Goal: Task Accomplishment & Management: Complete application form

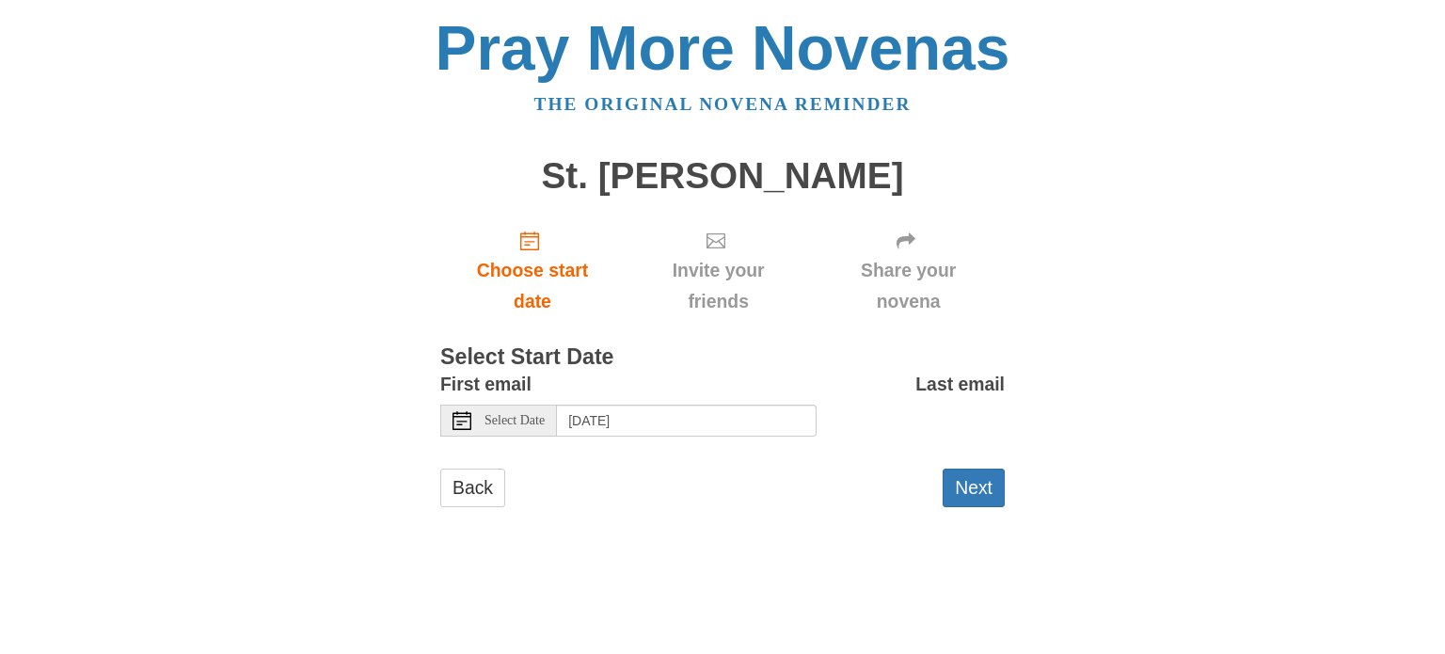
click at [529, 425] on span "Select Date" at bounding box center [515, 420] width 60 height 13
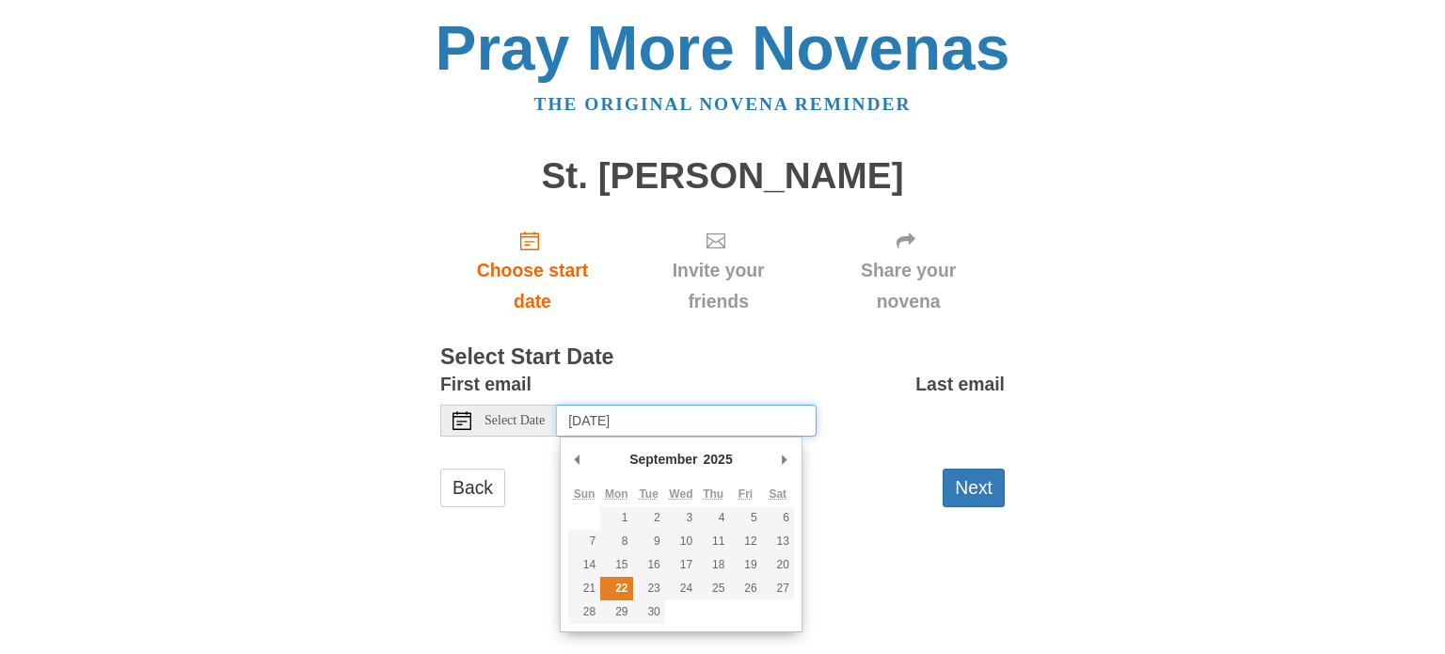
type input "[DATE]"
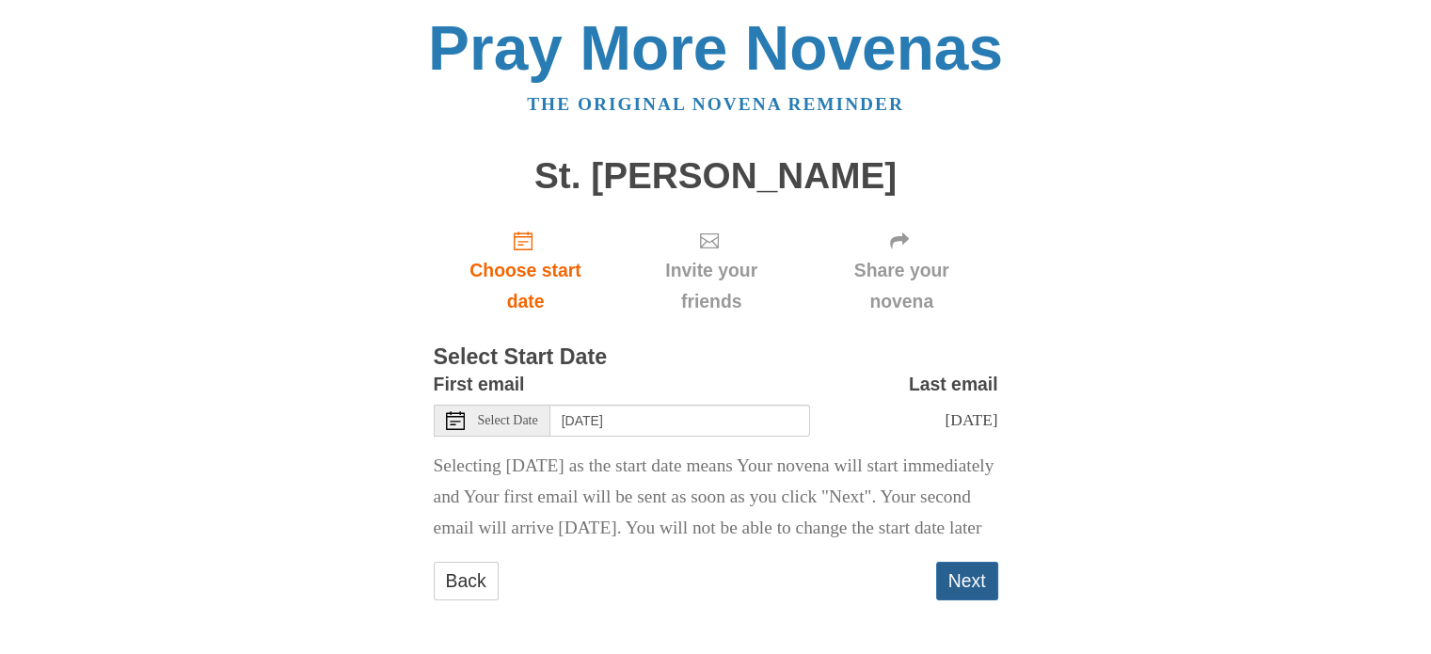
click at [974, 600] on button "Next" at bounding box center [967, 581] width 62 height 39
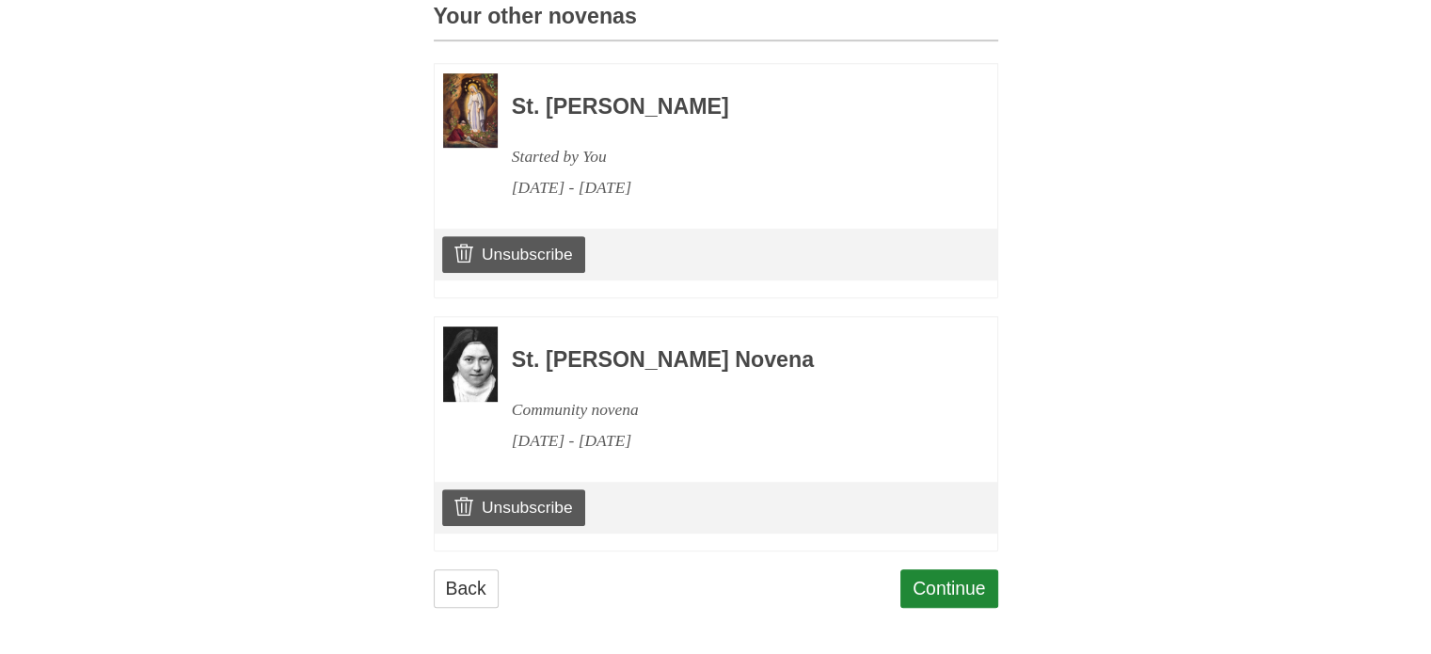
scroll to position [872, 0]
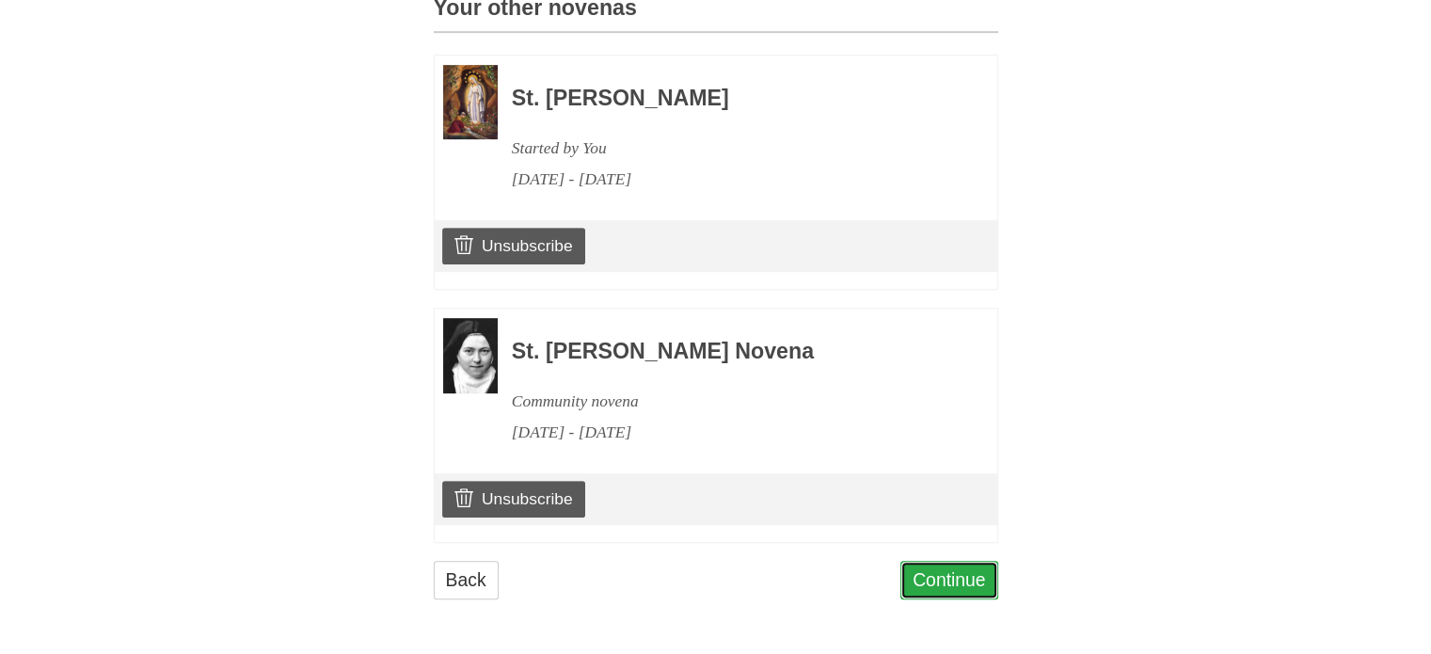
click at [957, 581] on link "Continue" at bounding box center [950, 580] width 98 height 39
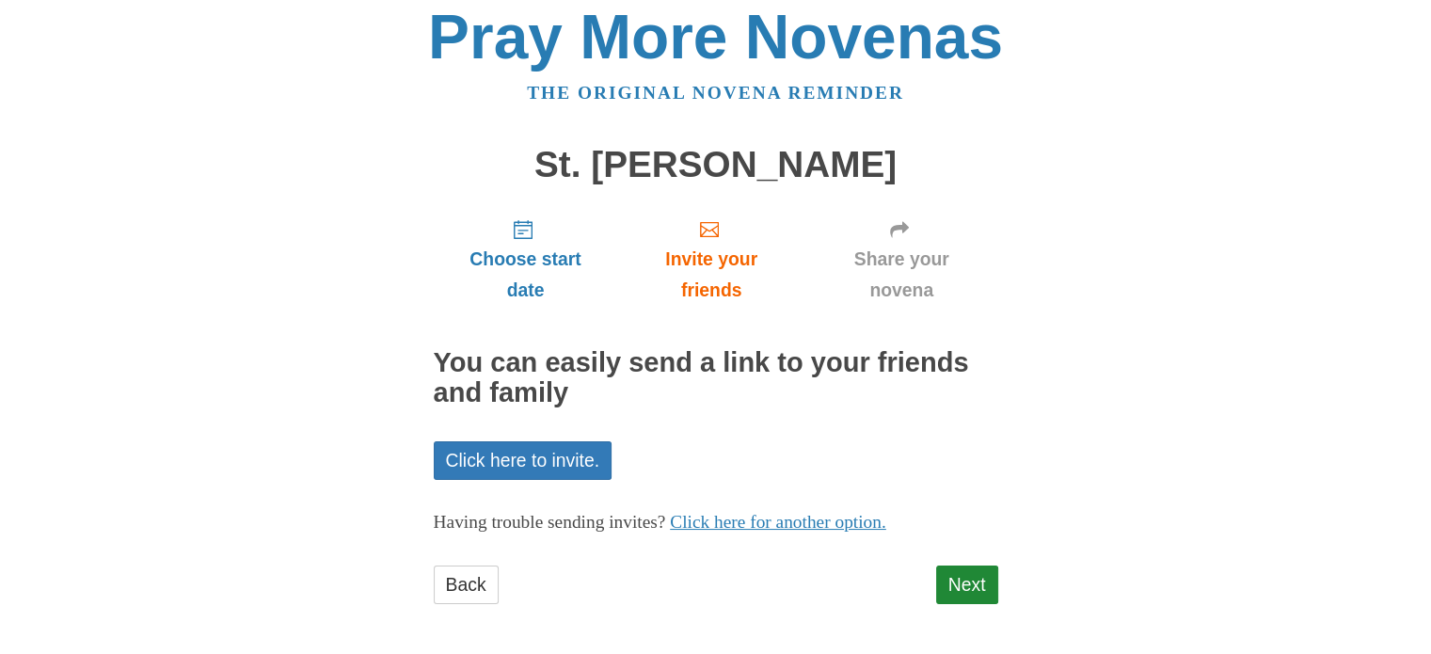
scroll to position [15, 0]
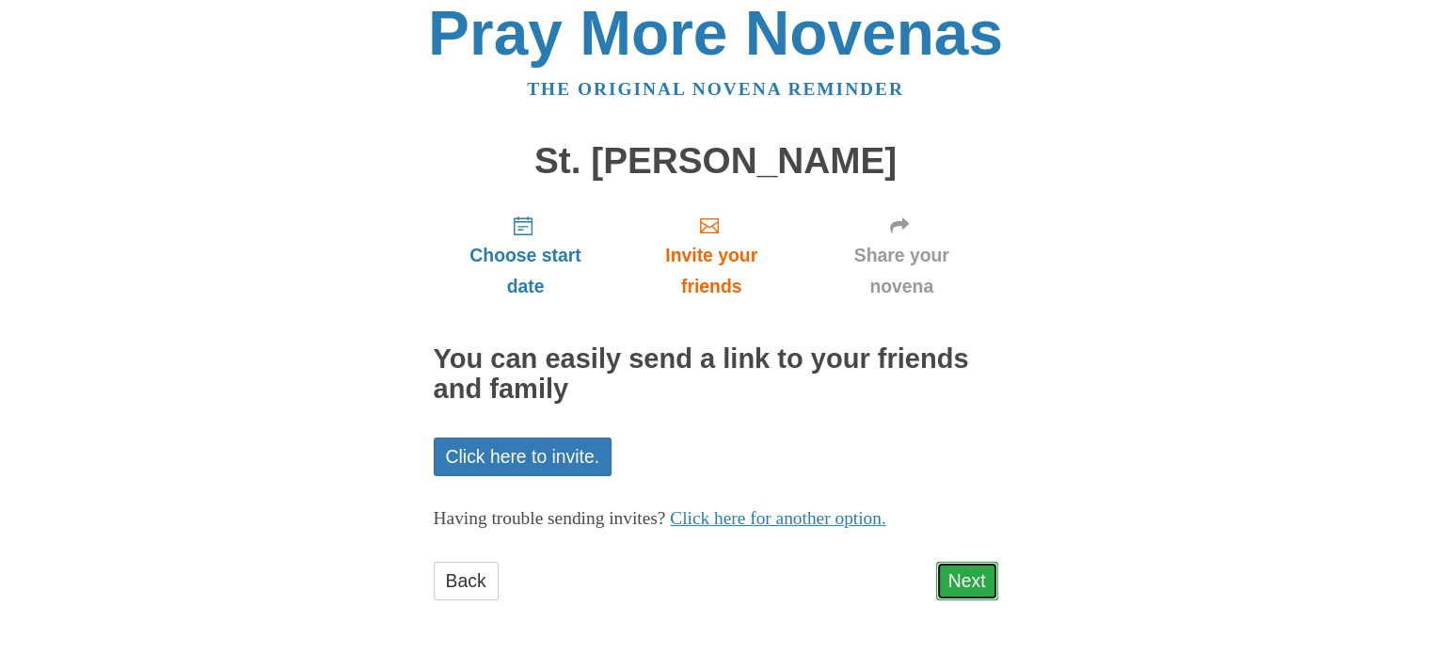
click at [967, 575] on link "Next" at bounding box center [967, 581] width 62 height 39
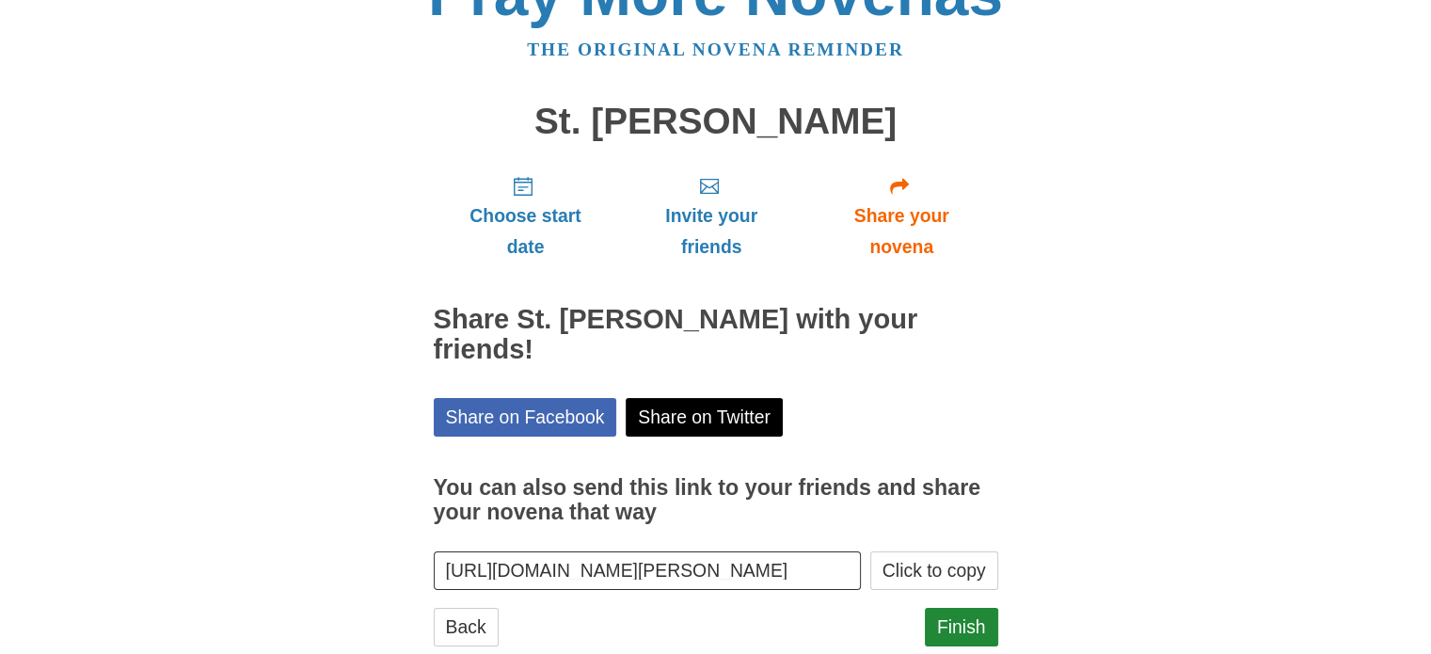
scroll to position [101, 0]
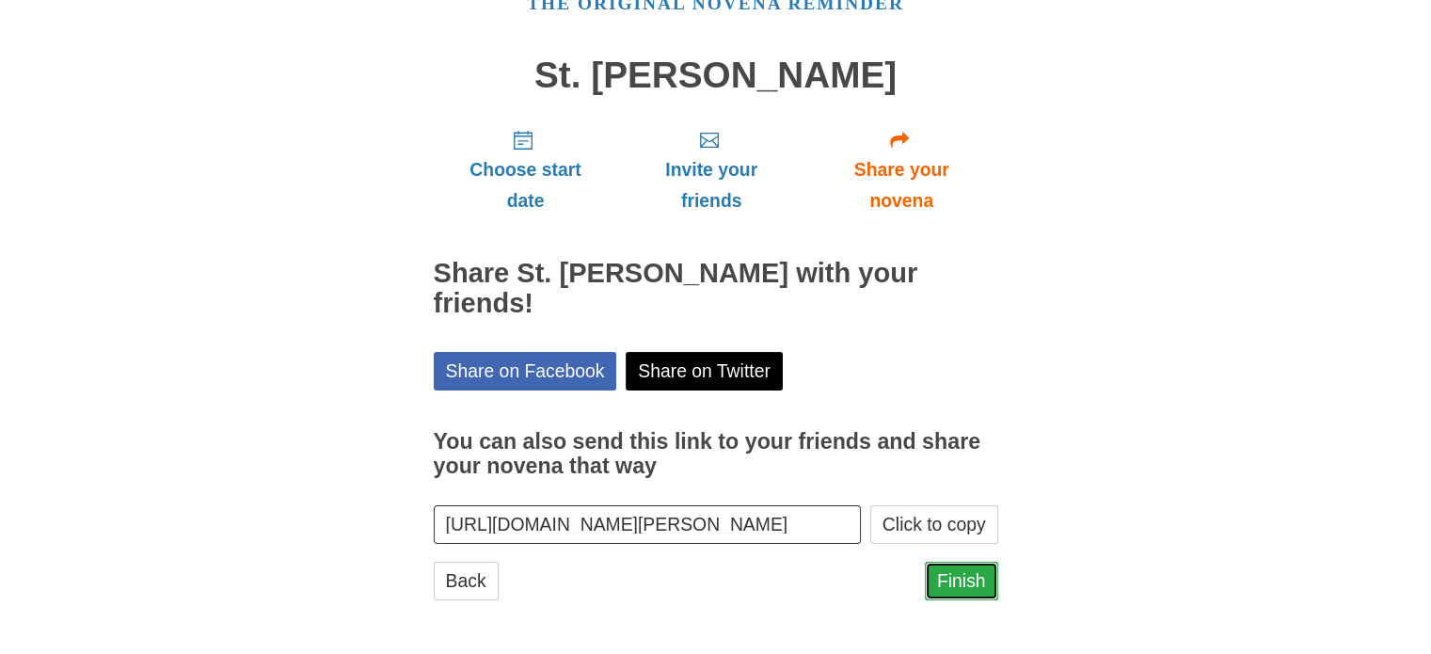
click at [967, 578] on link "Finish" at bounding box center [961, 581] width 73 height 39
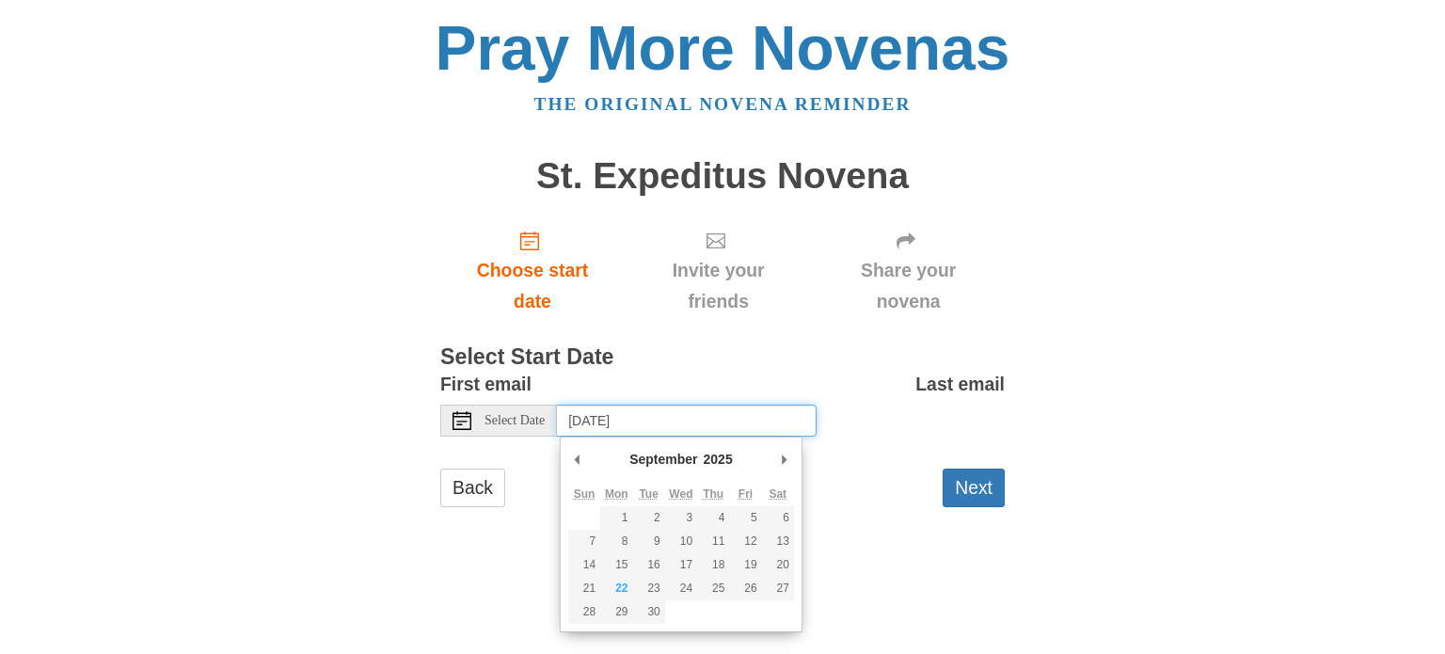
click at [605, 413] on input "[DATE]" at bounding box center [687, 421] width 260 height 32
type input "[DATE]"
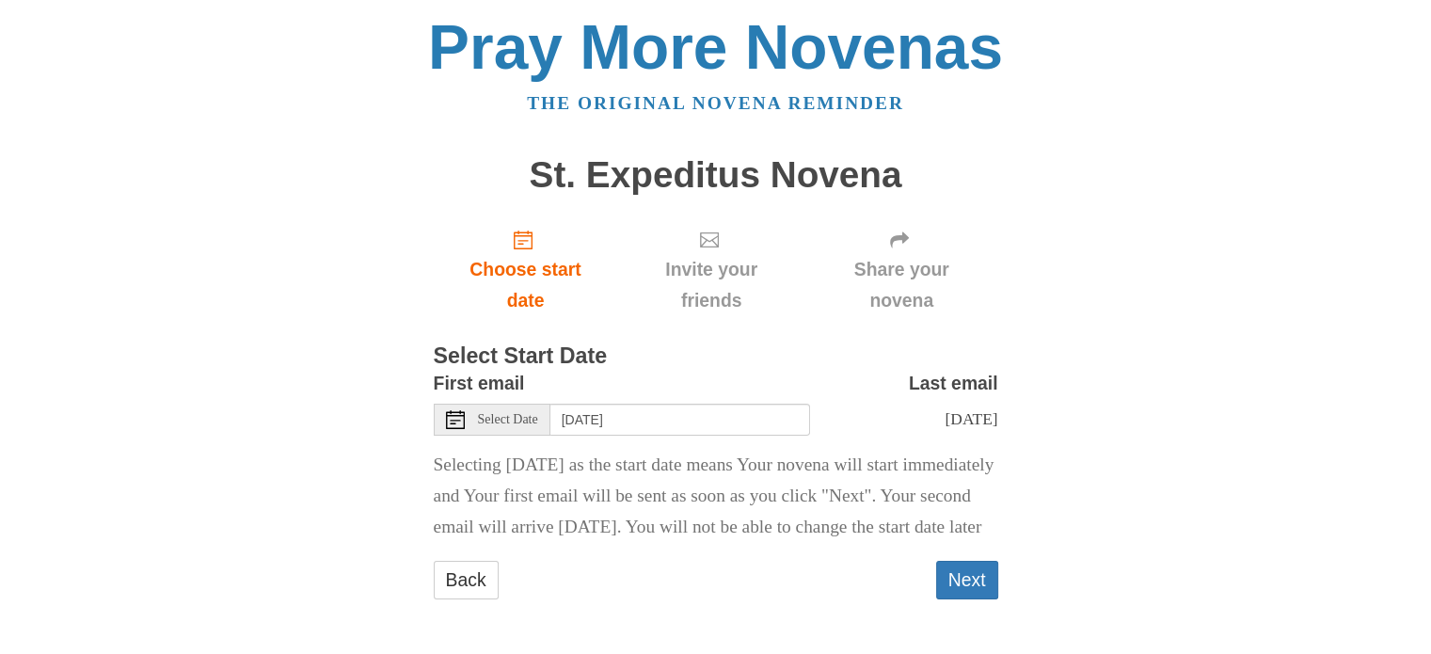
scroll to position [49, 0]
click at [977, 576] on button "Next" at bounding box center [967, 580] width 62 height 39
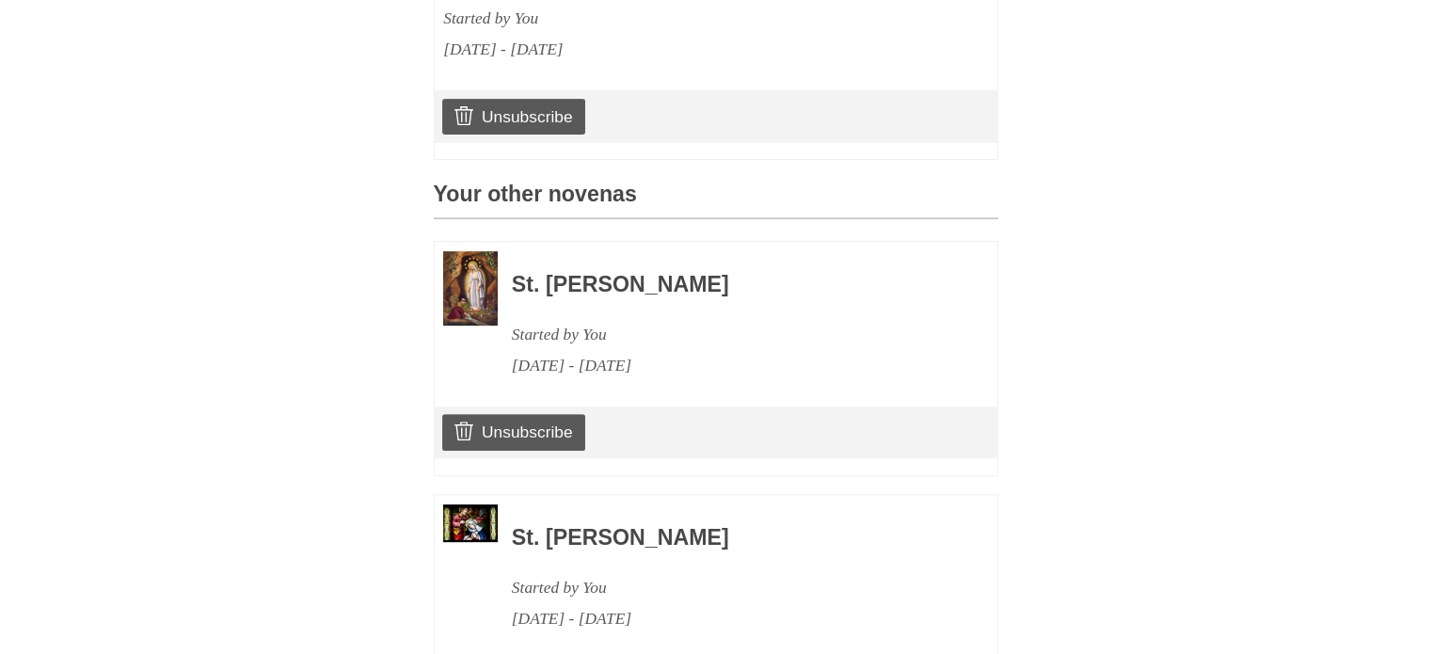
scroll to position [1124, 0]
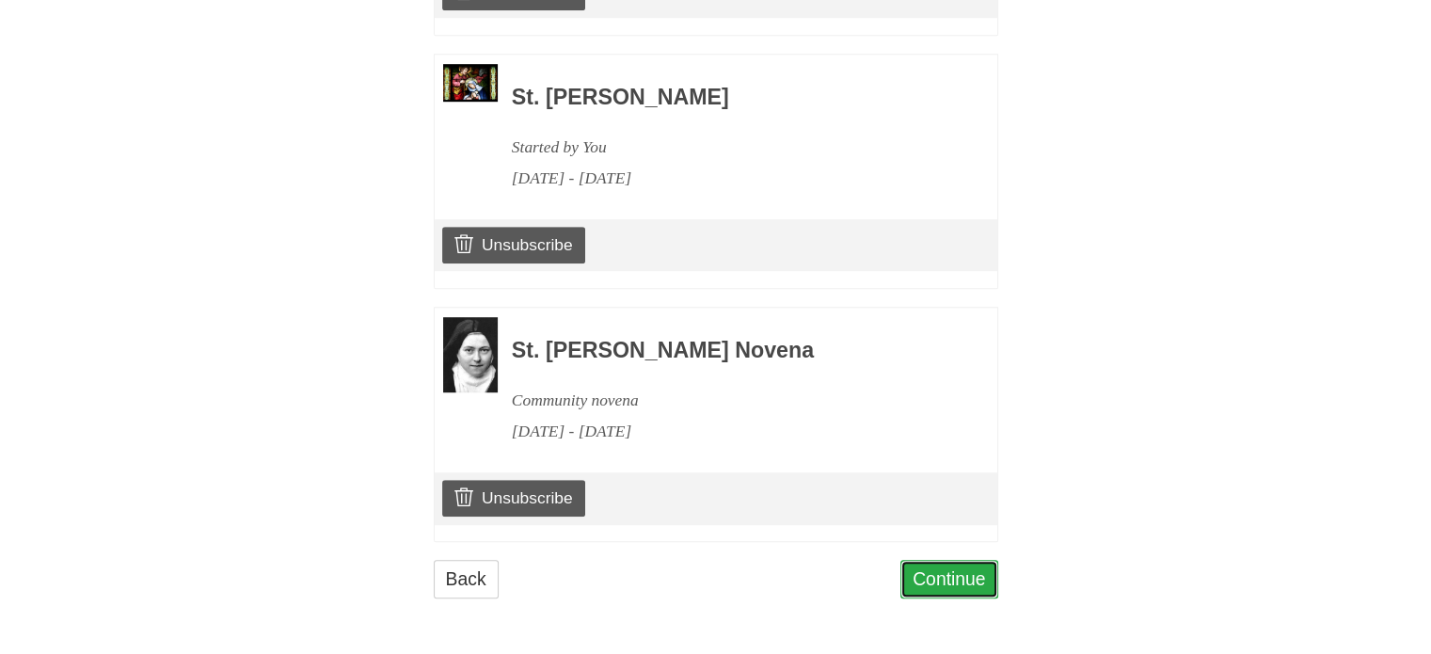
click at [945, 582] on link "Continue" at bounding box center [950, 579] width 98 height 39
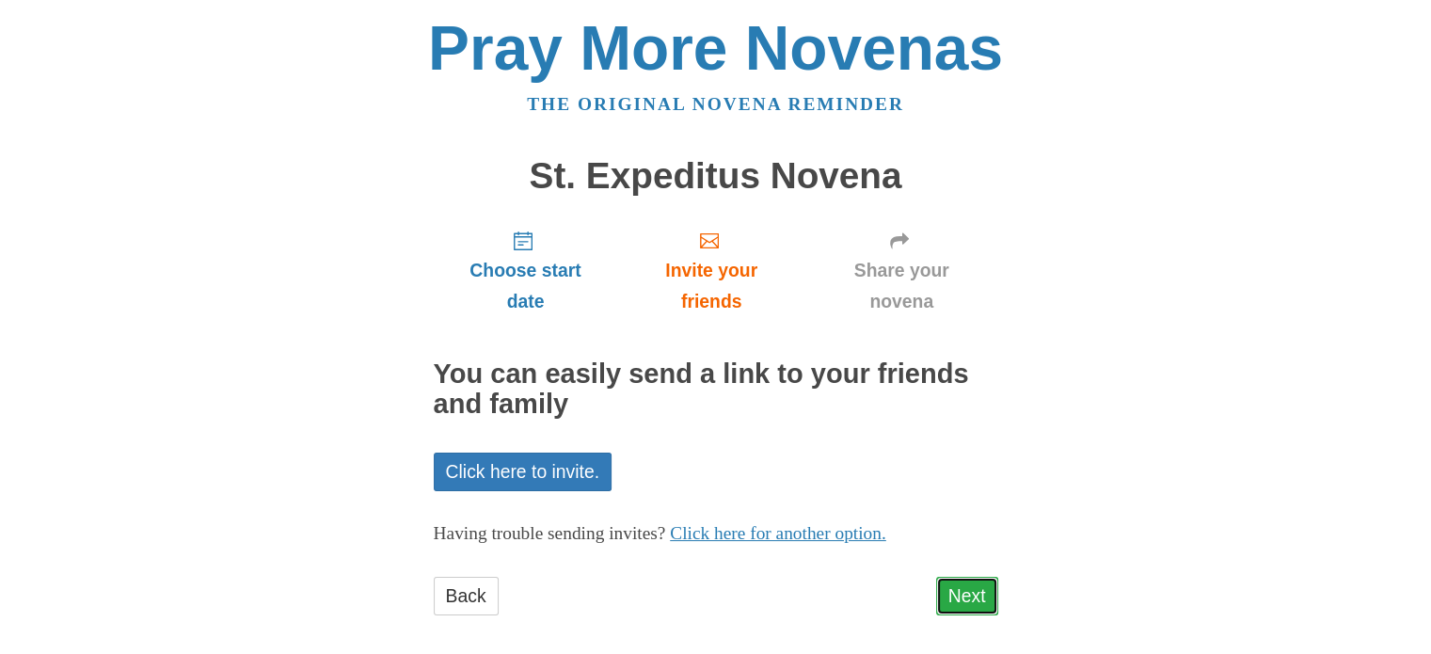
click at [970, 599] on link "Next" at bounding box center [967, 596] width 62 height 39
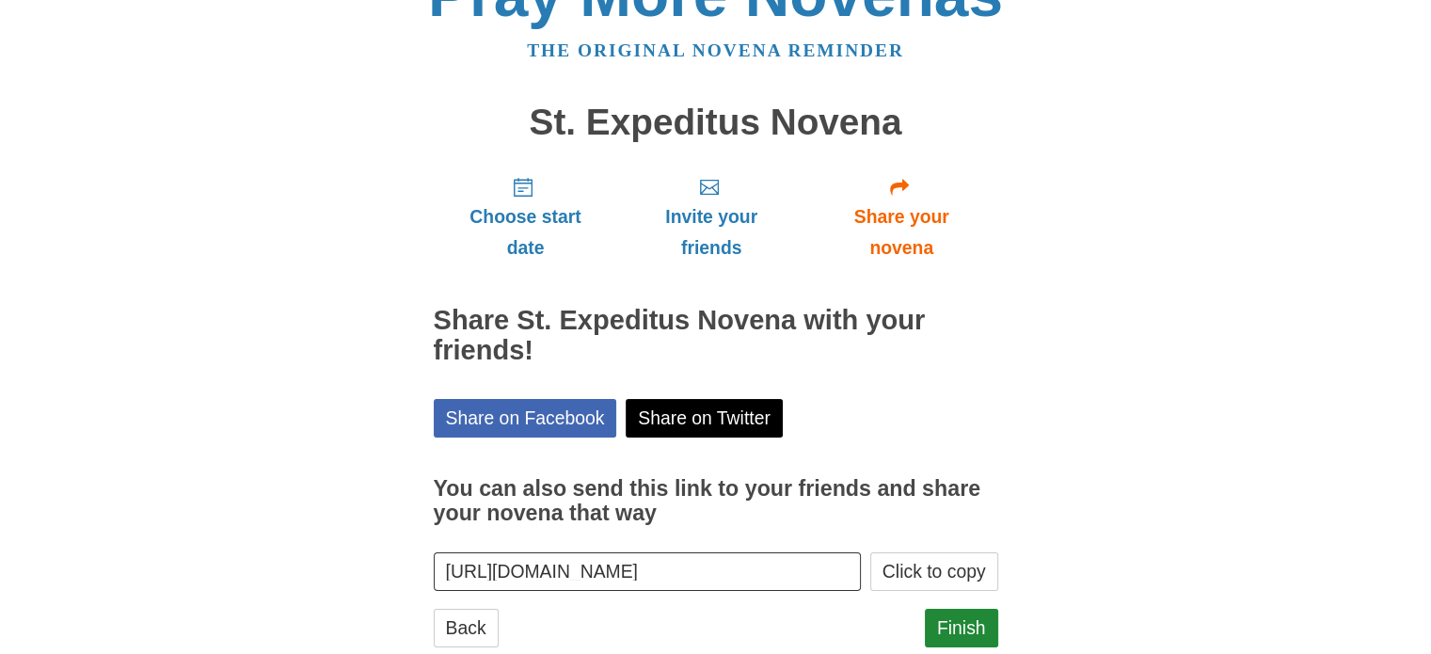
scroll to position [101, 0]
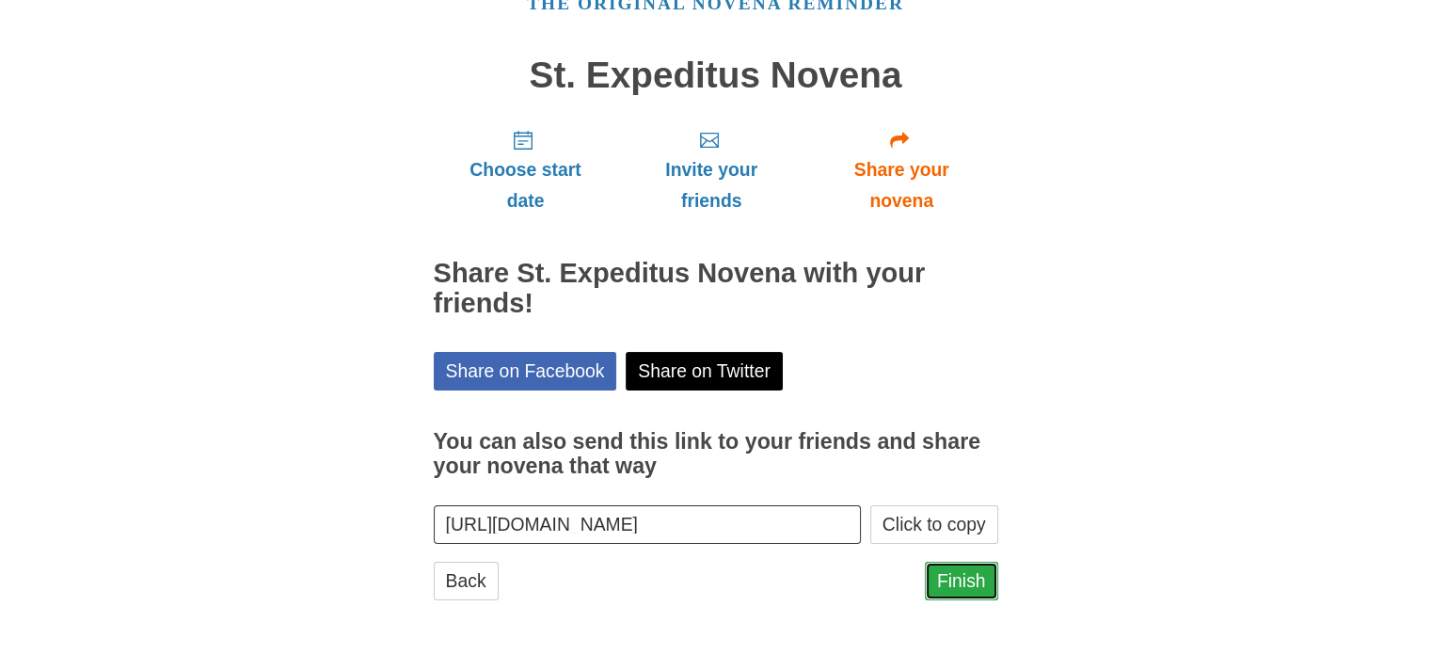
click at [960, 582] on link "Finish" at bounding box center [961, 581] width 73 height 39
